Goal: Information Seeking & Learning: Check status

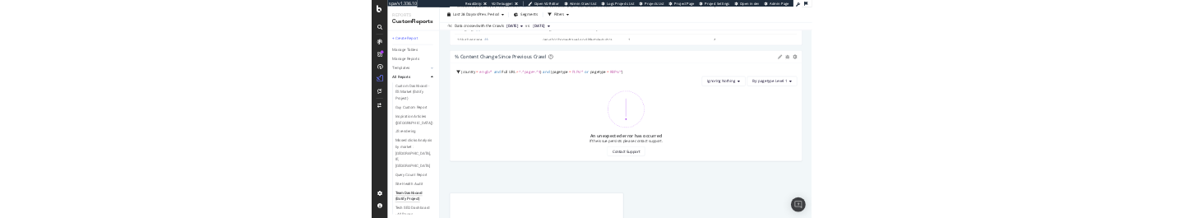
scroll to position [1579, 0]
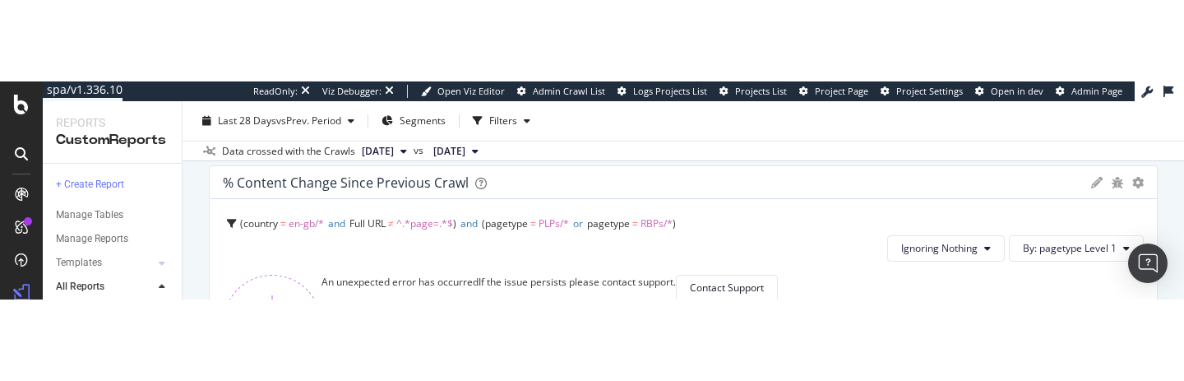
scroll to position [1623, 0]
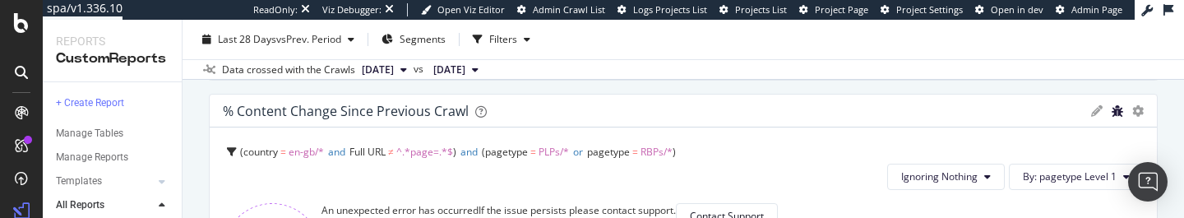
click at [1117, 109] on icon "bug" at bounding box center [1117, 111] width 12 height 12
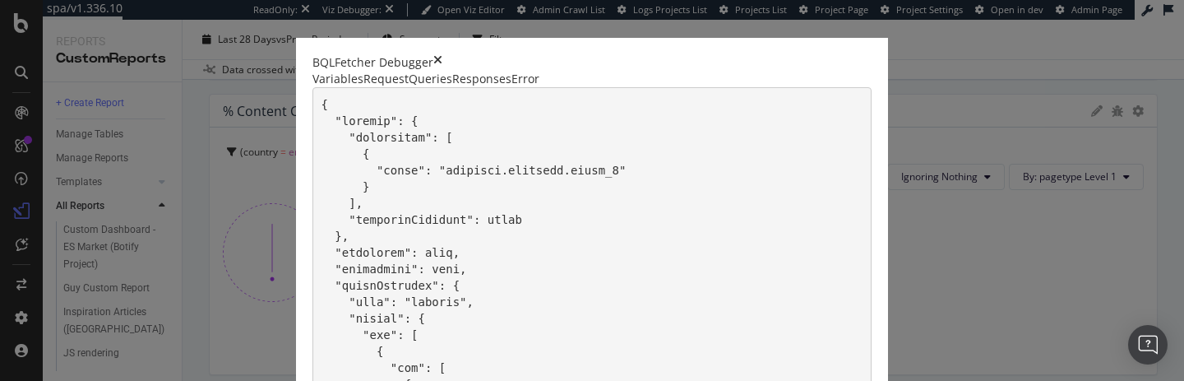
click at [457, 87] on div "Responses" at bounding box center [481, 79] width 59 height 16
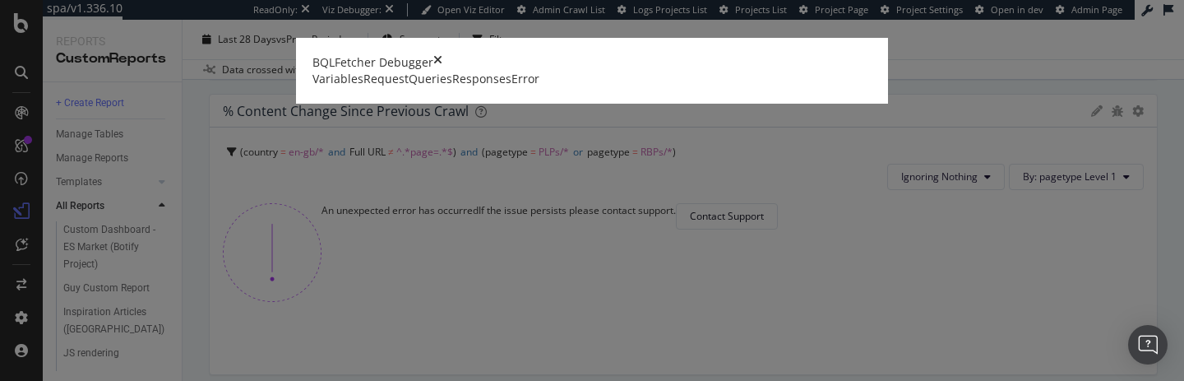
click at [511, 87] on div "Error" at bounding box center [525, 79] width 28 height 16
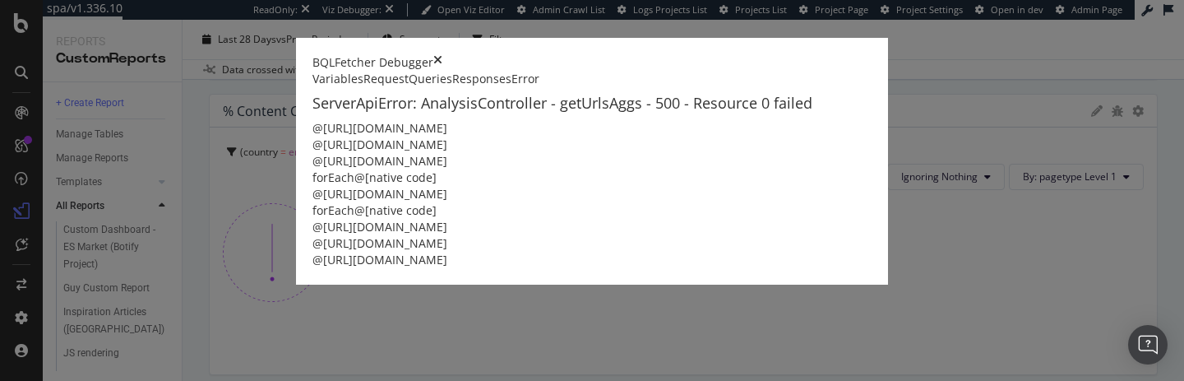
click at [409, 87] on div "Queries" at bounding box center [431, 79] width 44 height 16
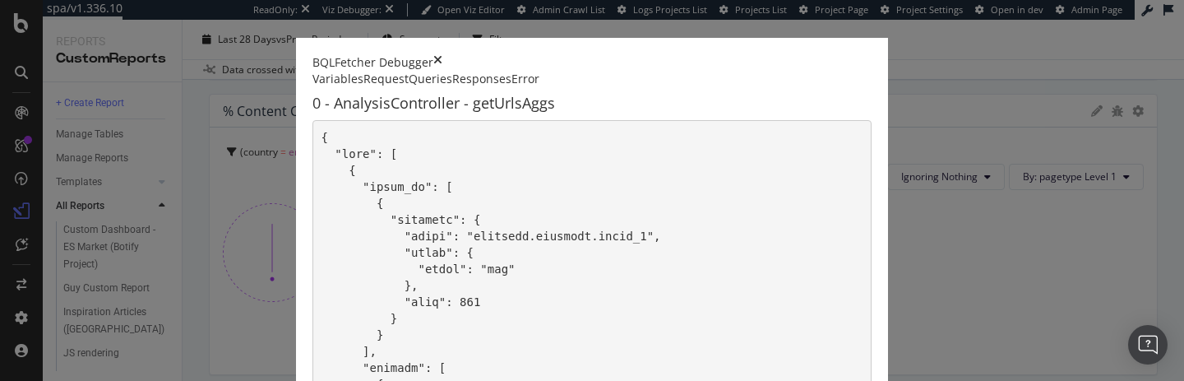
scroll to position [322, 0]
click at [363, 87] on div "Request" at bounding box center [385, 79] width 45 height 16
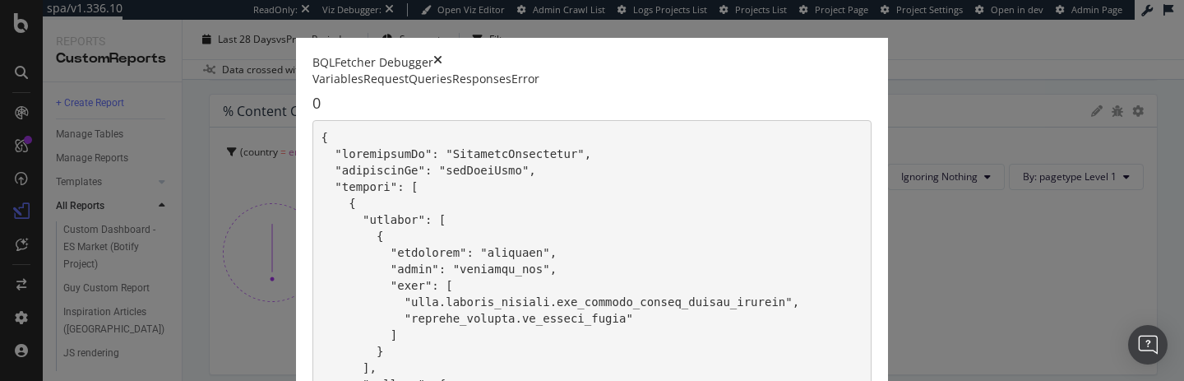
scroll to position [3544, 0]
click at [312, 87] on div "Variables" at bounding box center [337, 79] width 51 height 16
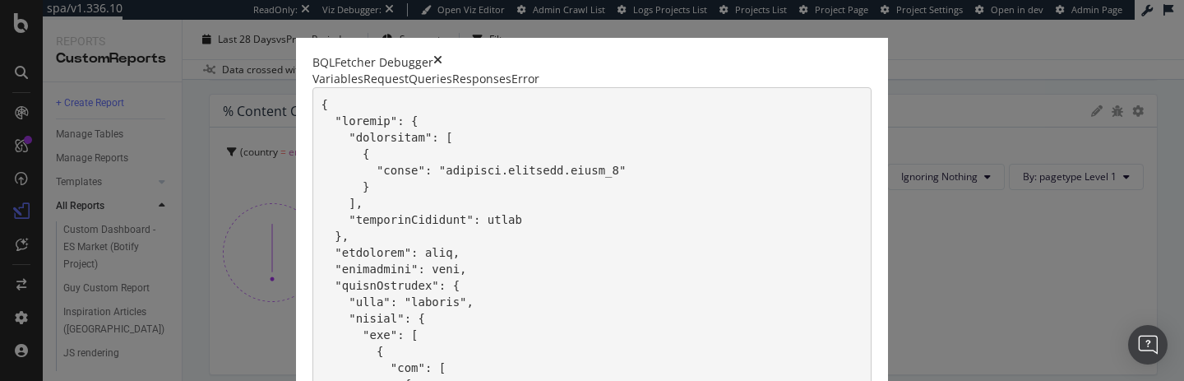
scroll to position [4332, 0]
click at [452, 87] on div "Responses" at bounding box center [481, 79] width 59 height 16
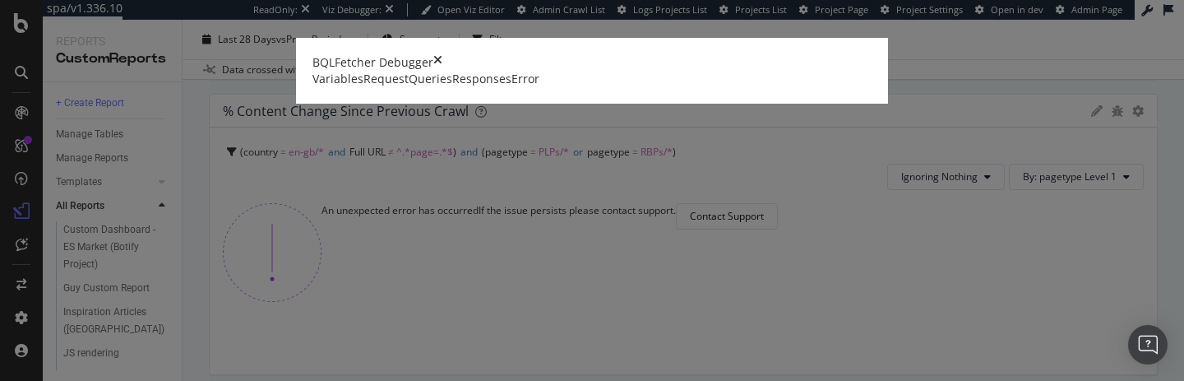
scroll to position [0, 0]
click at [409, 87] on div "Queries" at bounding box center [431, 79] width 44 height 16
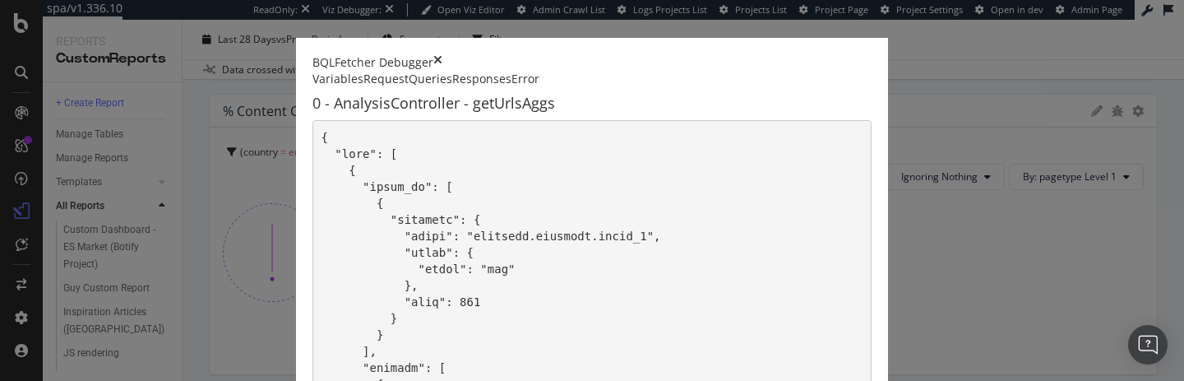
click at [511, 87] on div "Error" at bounding box center [525, 79] width 28 height 16
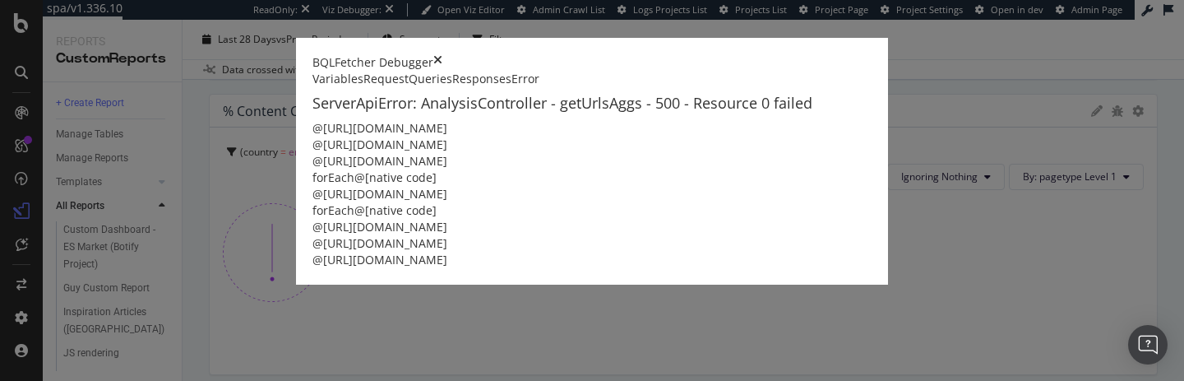
click at [442, 55] on icon "times" at bounding box center [437, 62] width 9 height 16
